Goal: Check status: Check status

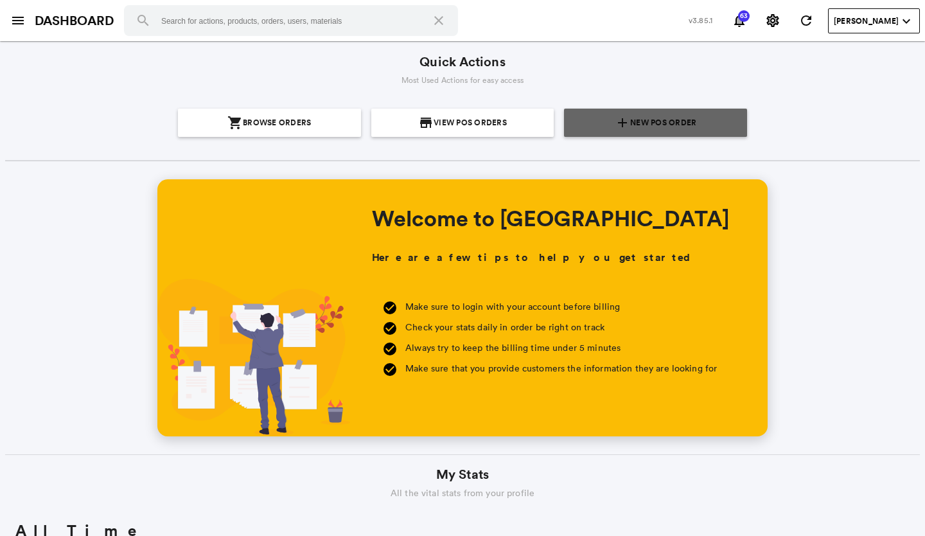
scroll to position [231, 442]
click at [645, 121] on span "New POS Order" at bounding box center [663, 123] width 66 height 28
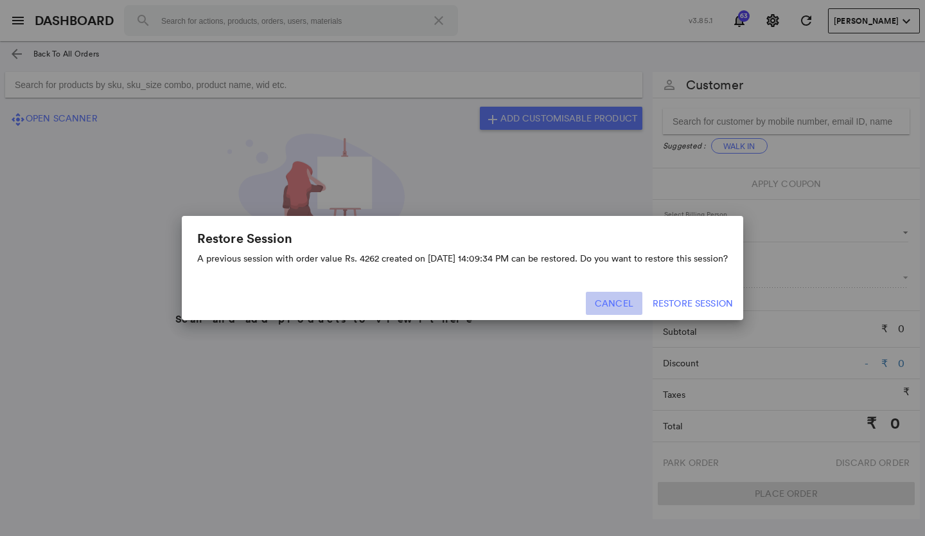
click at [620, 296] on button "Cancel" at bounding box center [614, 303] width 57 height 23
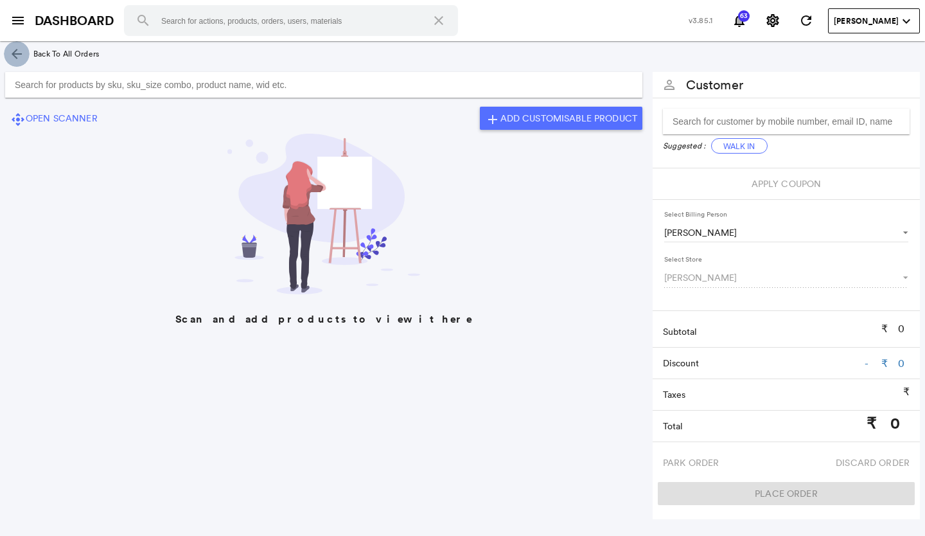
click at [13, 51] on md-icon "arrow_back" at bounding box center [16, 53] width 15 height 15
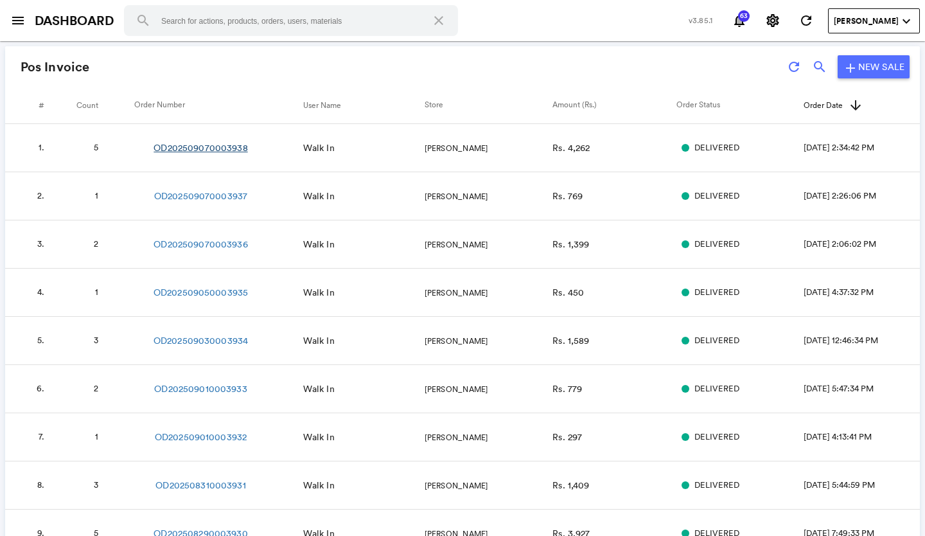
click at [222, 143] on link "OD202509070003938" at bounding box center [201, 147] width 94 height 13
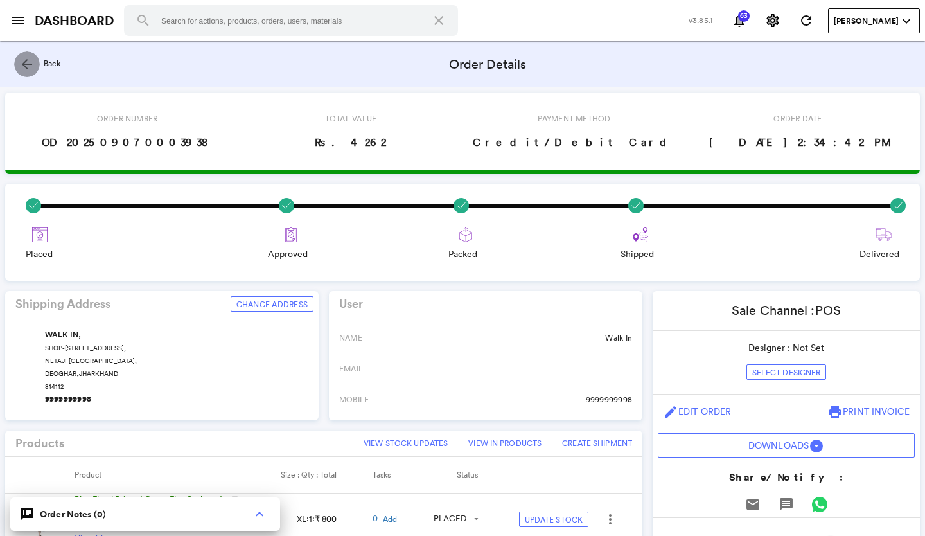
click at [26, 62] on md-icon "arrow_back" at bounding box center [26, 64] width 15 height 15
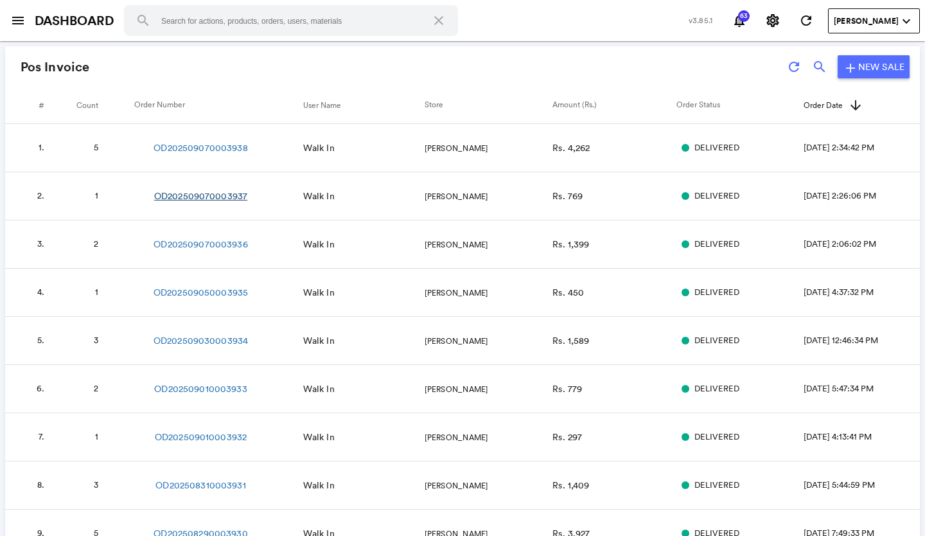
click at [234, 198] on link "OD202509070003937" at bounding box center [200, 195] width 93 height 13
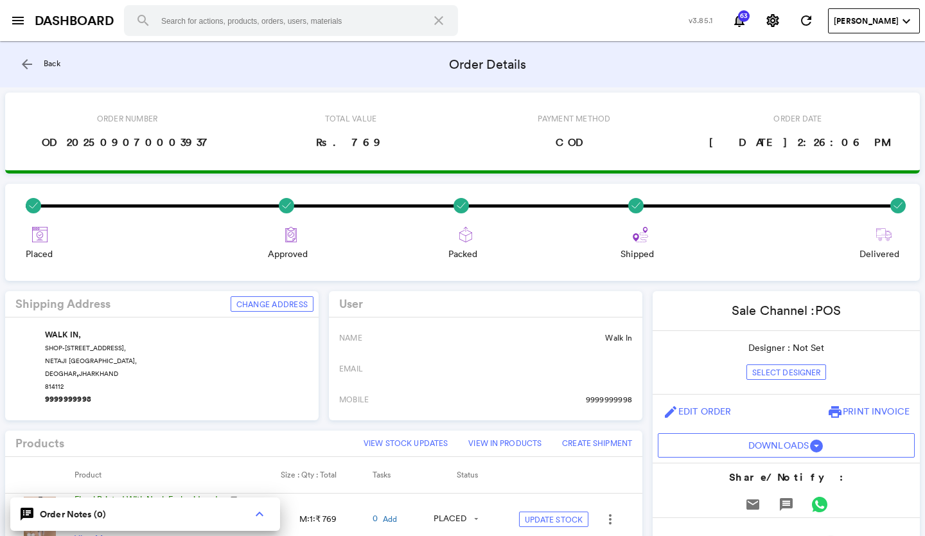
click at [26, 62] on md-icon "arrow_back" at bounding box center [26, 64] width 15 height 15
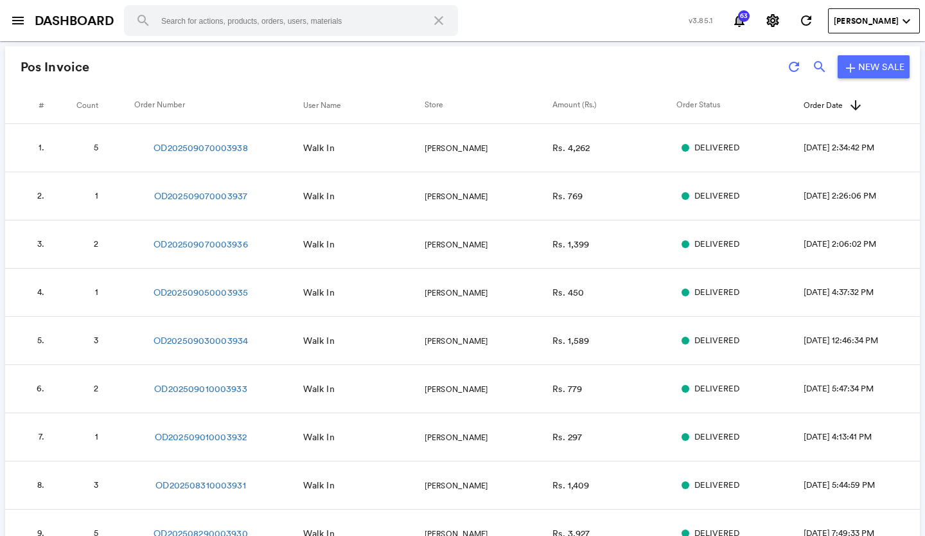
click at [237, 233] on td "OD202509070003936" at bounding box center [218, 244] width 168 height 48
click at [218, 246] on link "OD202509070003936" at bounding box center [201, 244] width 94 height 13
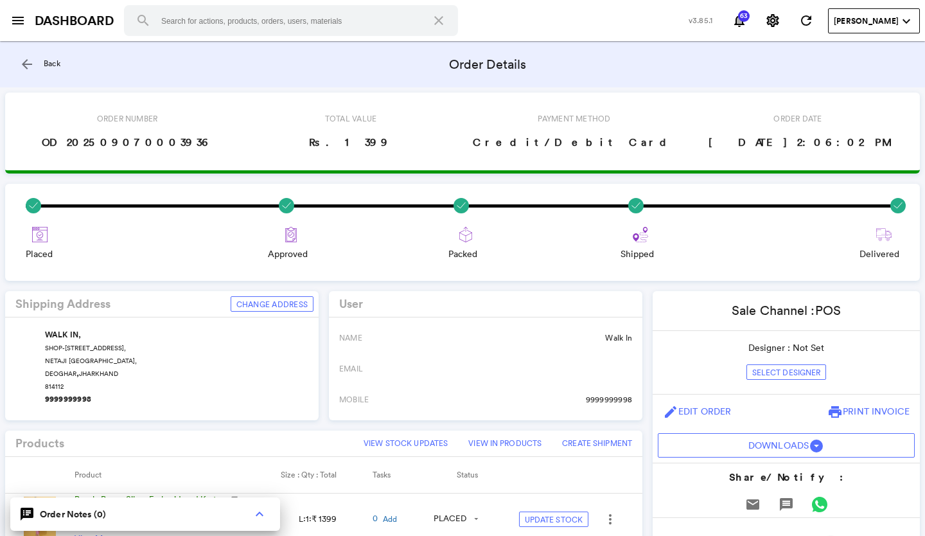
click at [22, 58] on md-icon "arrow_back" at bounding box center [26, 64] width 15 height 15
